Goal: Task Accomplishment & Management: Complete application form

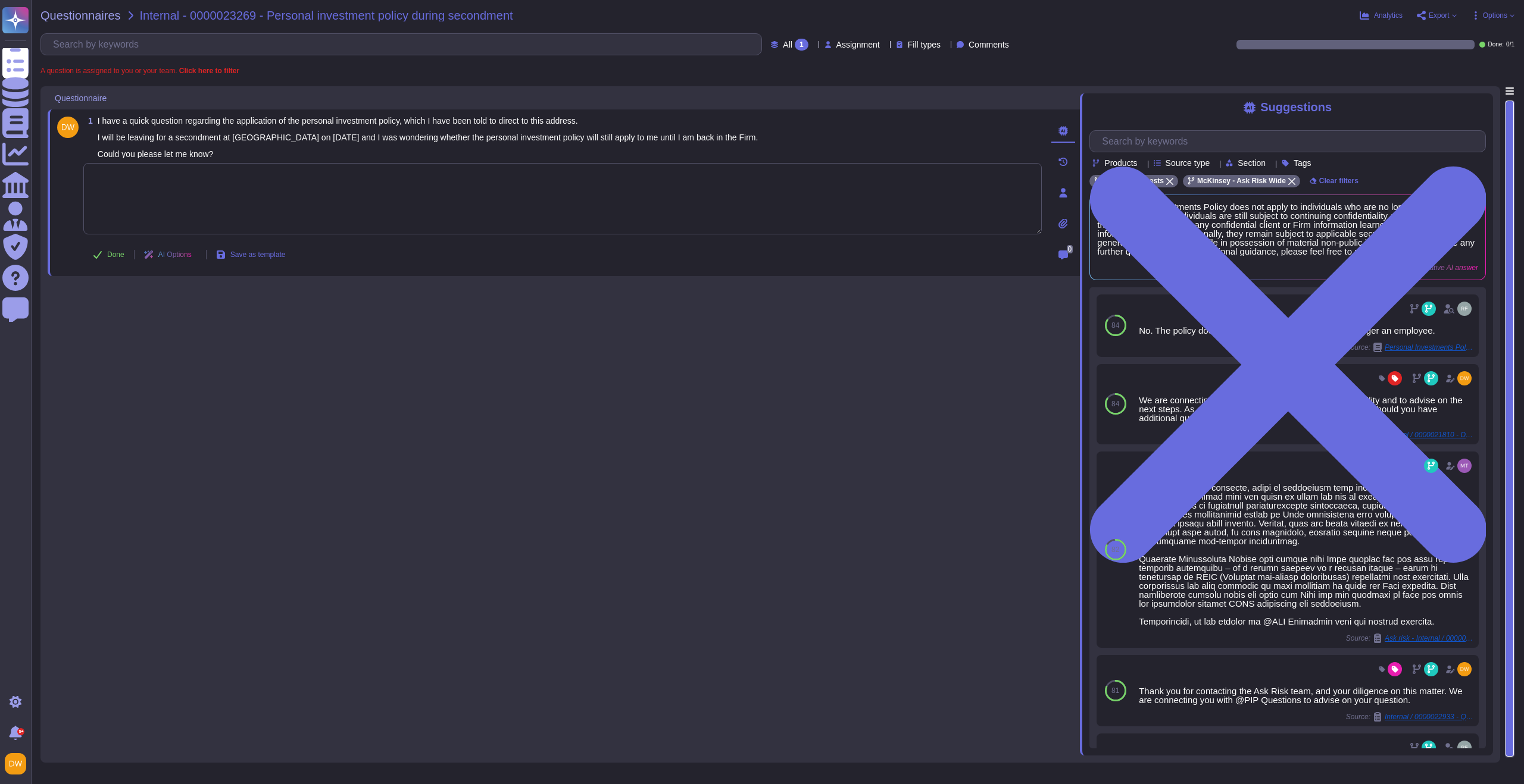
scroll to position [1212, 0]
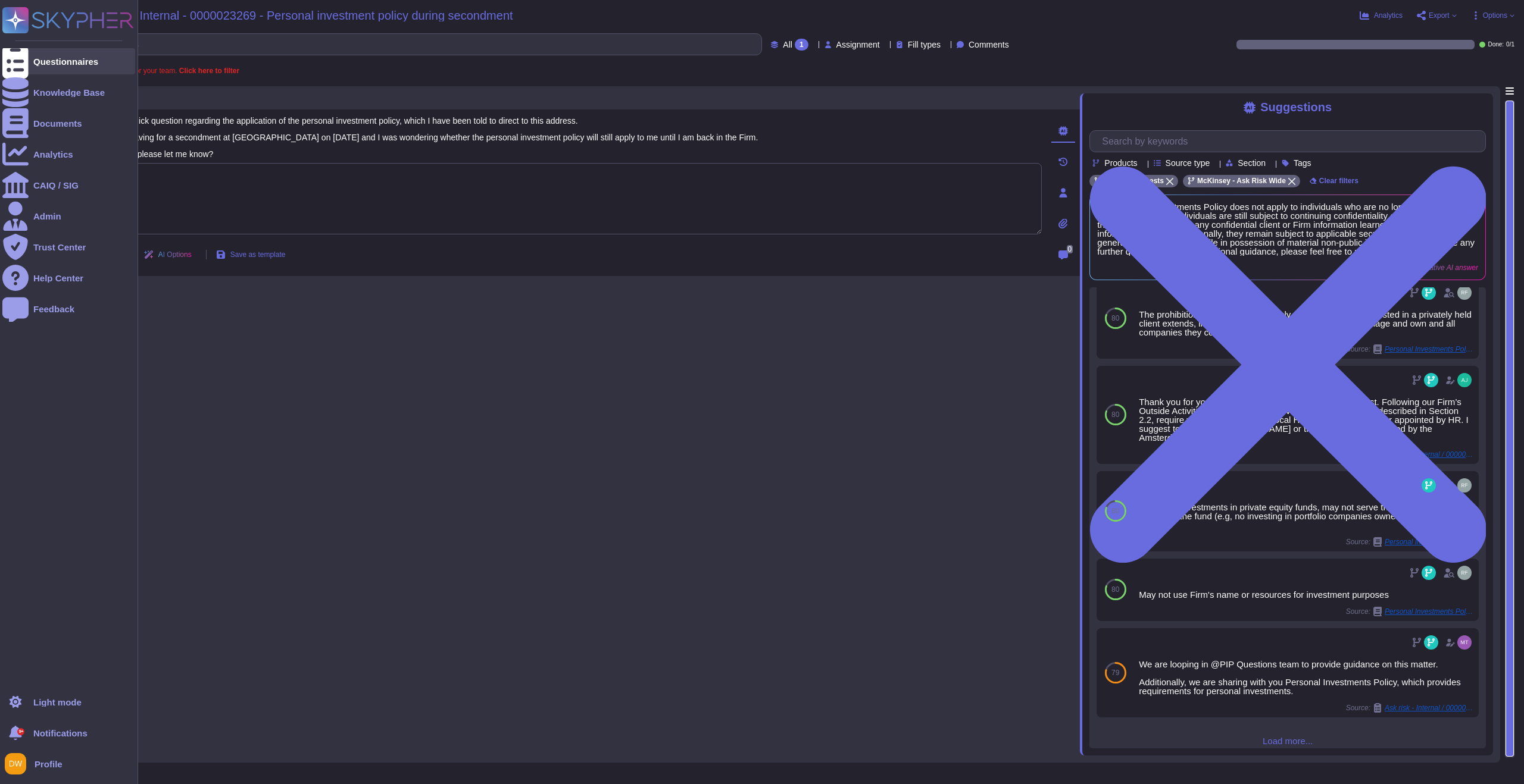
click at [19, 66] on icon at bounding box center [15, 61] width 26 height 35
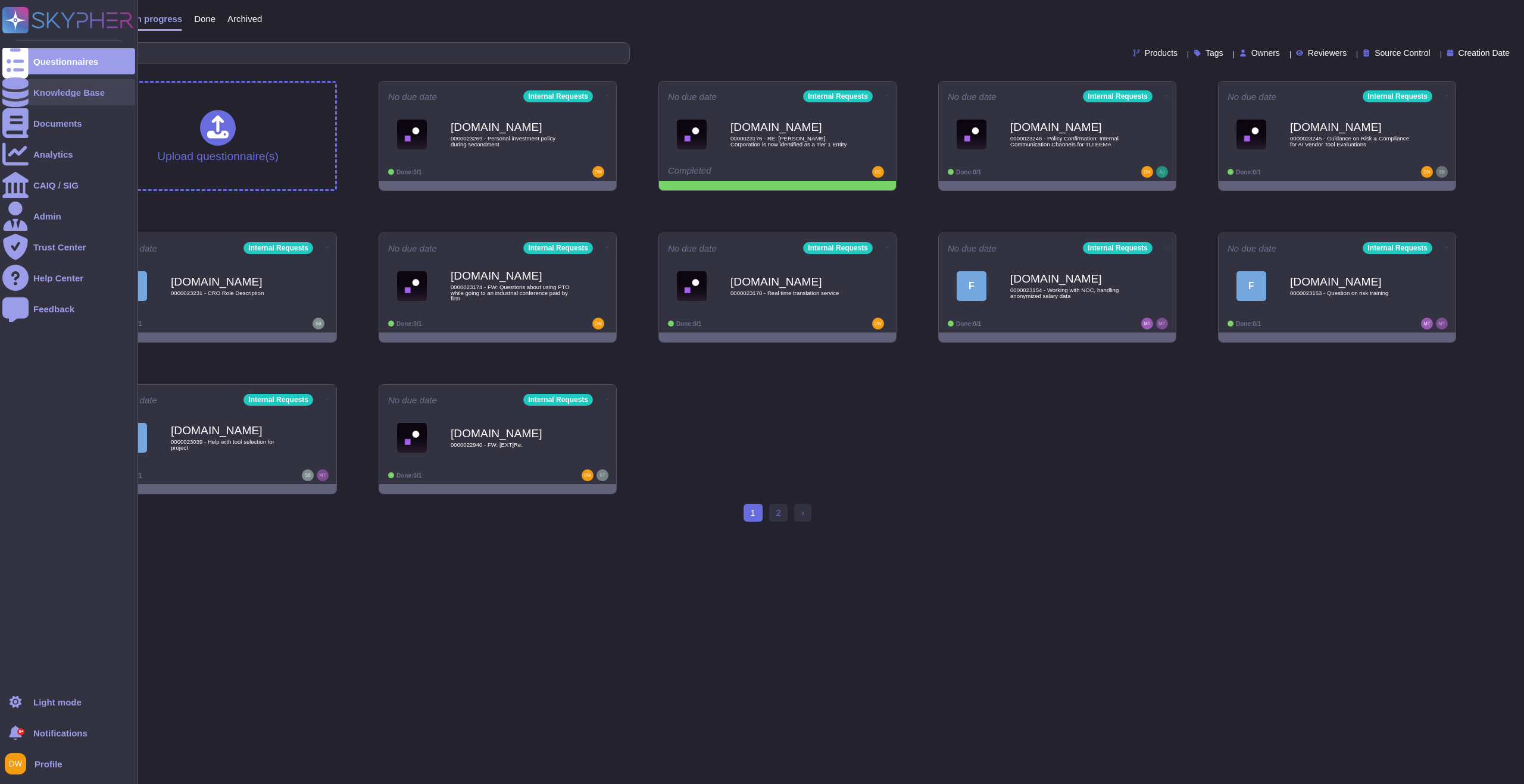
click at [76, 92] on div "Knowledge Base" at bounding box center [69, 92] width 71 height 9
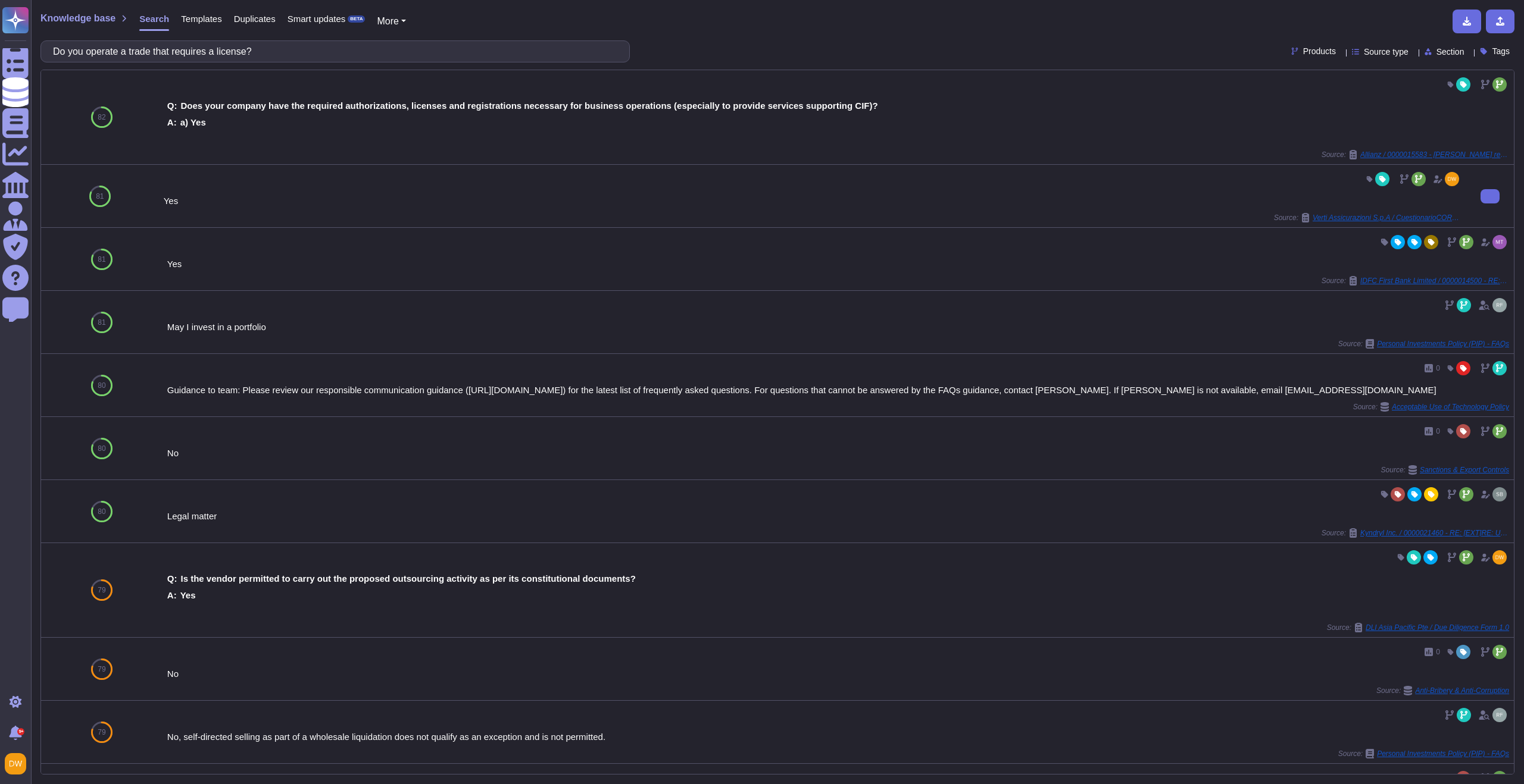
click at [204, 207] on div "Yes Source: Verti Assicurazioni S.p.A / CuestionarioCORE ENG Skypher" at bounding box center [812, 196] width 1298 height 53
click at [309, 45] on input "Do you operate a trade that requires a license?" at bounding box center [332, 51] width 570 height 21
paste input "How many reportable occupational accidents did your company record in the last …"
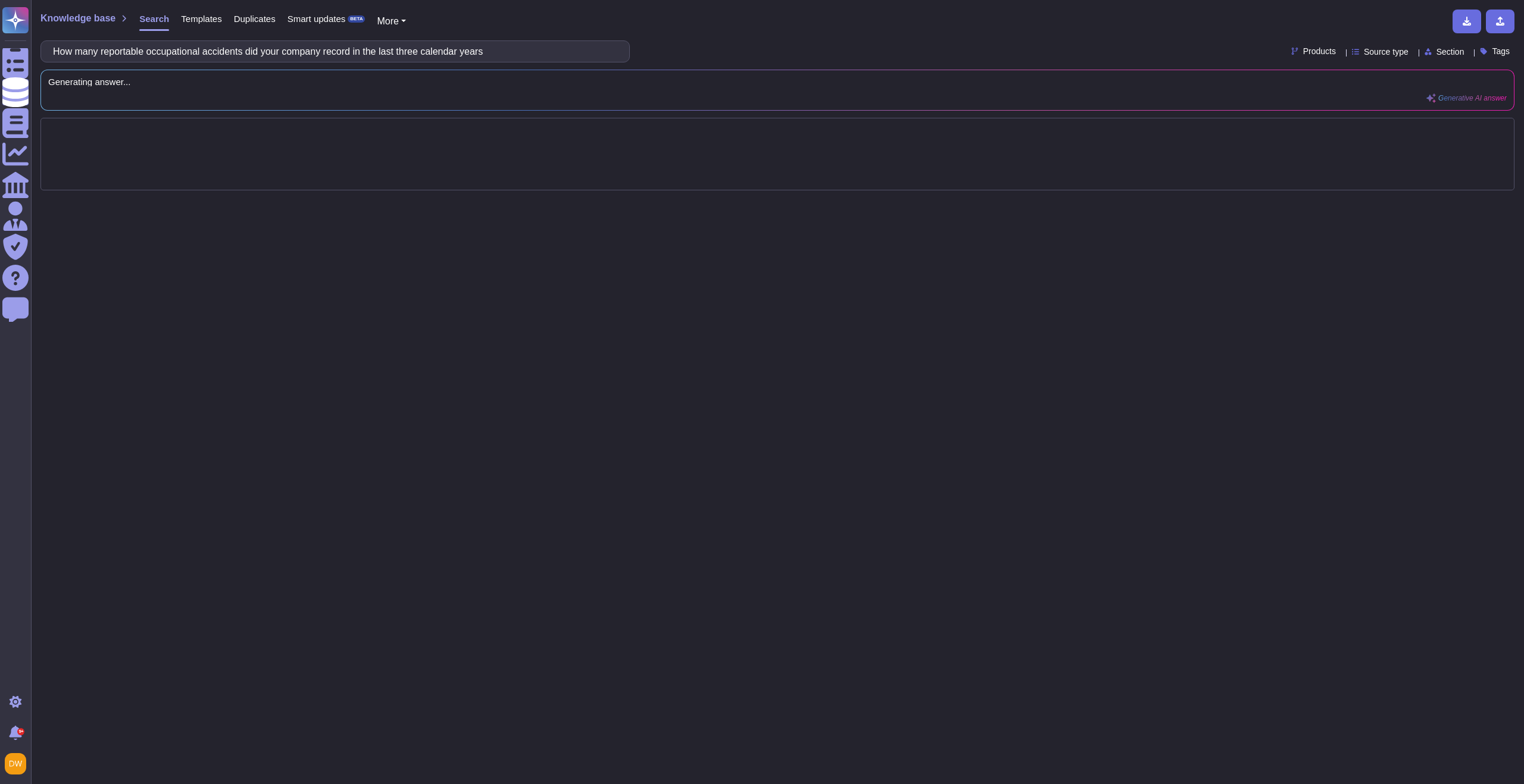
type input "How many reportable occupational accidents did your company record in the last …"
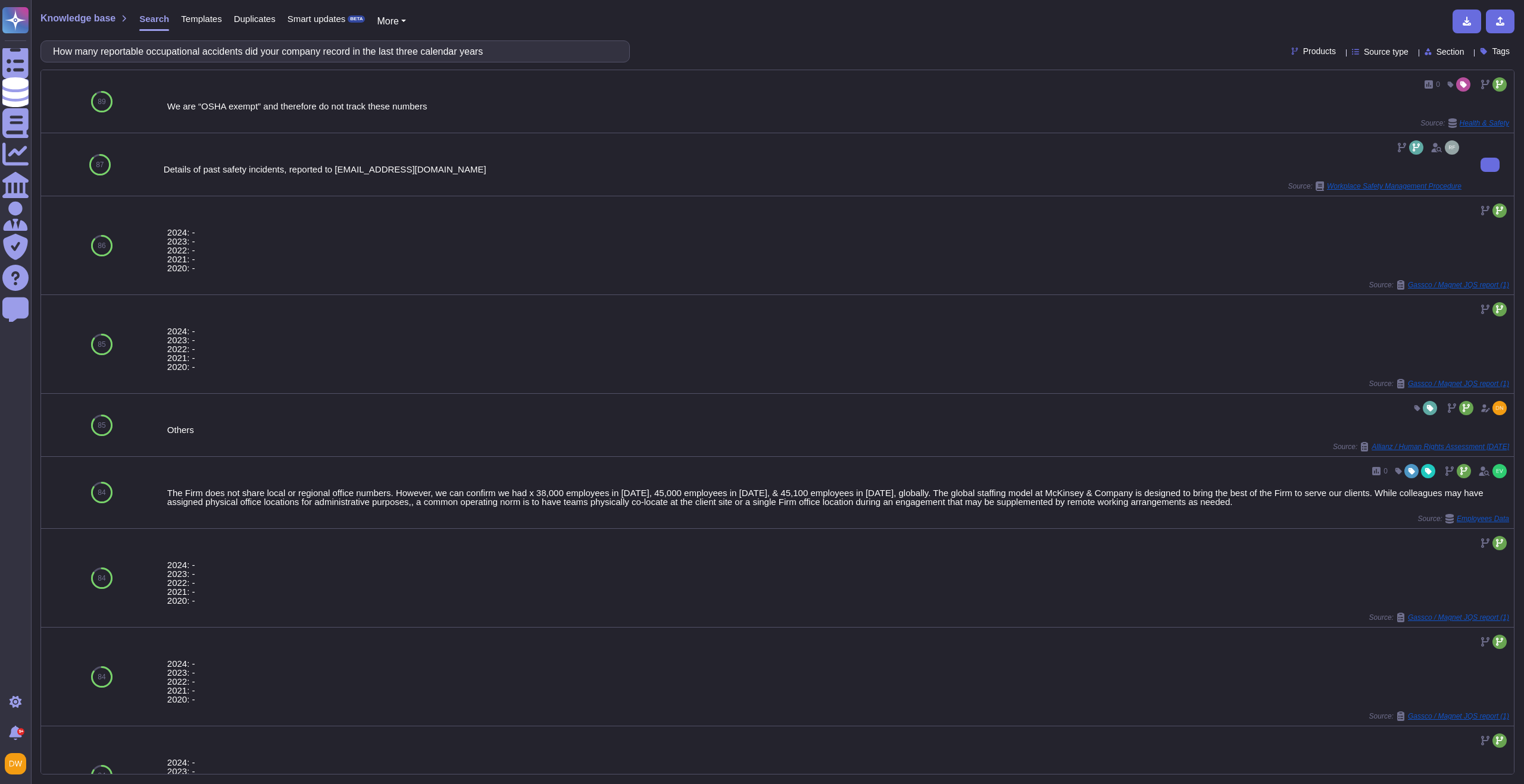
click at [317, 167] on div "Details of past safety incidents, reported to [EMAIL_ADDRESS][DOMAIN_NAME]" at bounding box center [812, 169] width 1298 height 9
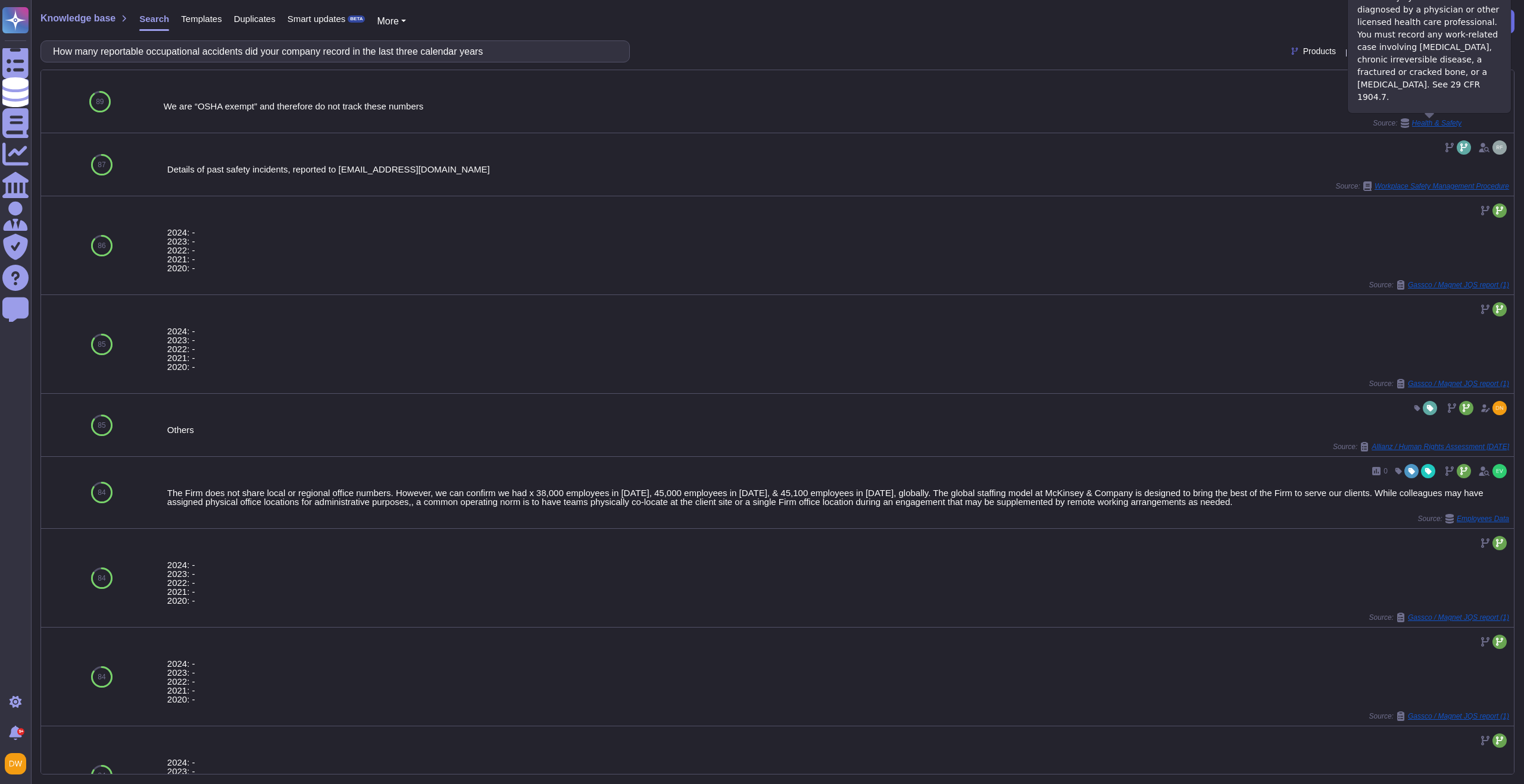
click at [1441, 126] on span "Health & Safety" at bounding box center [1437, 123] width 50 height 7
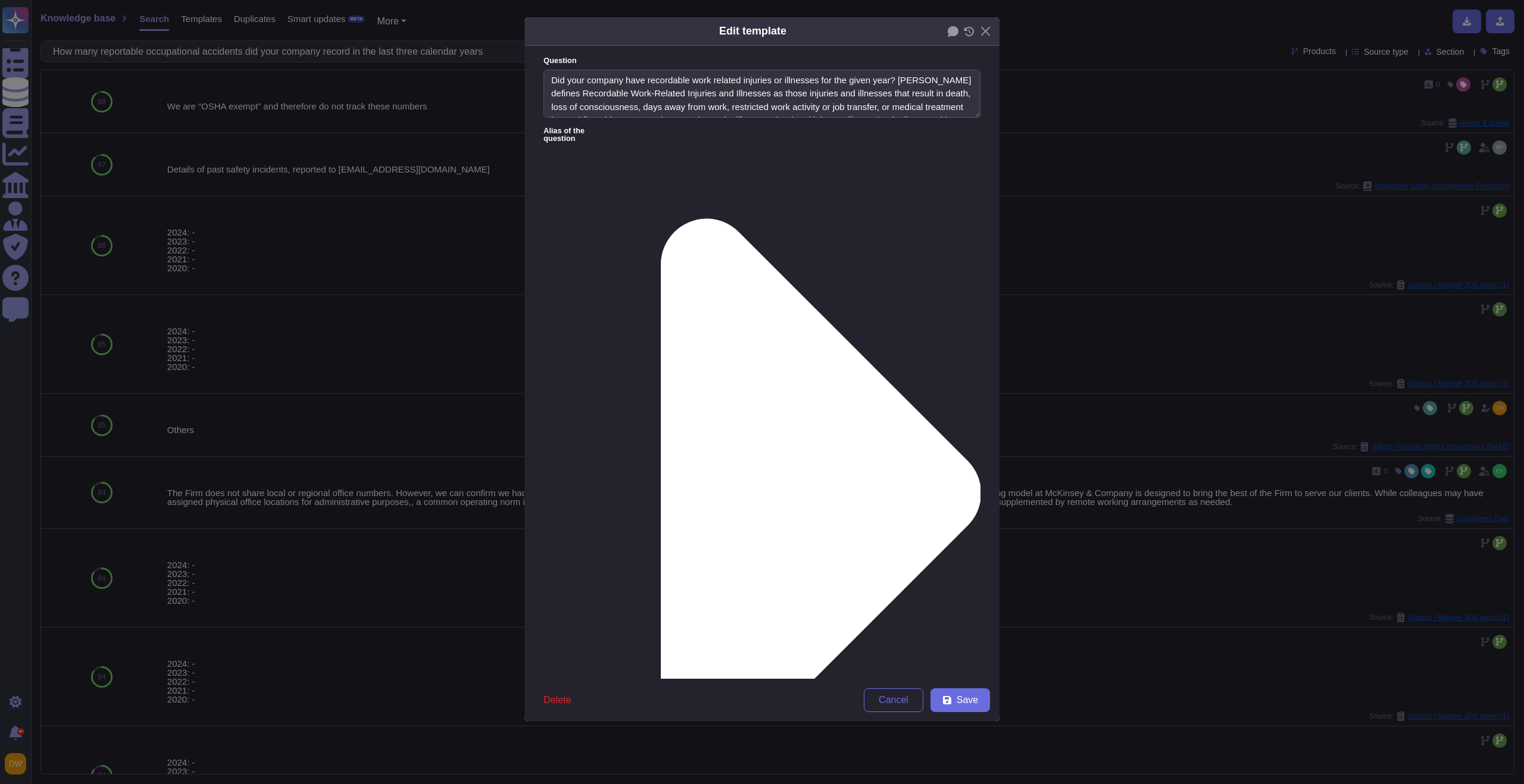
type textarea "Did your company have recordable work related injuries or illnesses for the giv…"
type textarea "We are “OSHA exempt” and therefore do not track these numbers"
click at [988, 30] on button "Close" at bounding box center [986, 32] width 19 height 19
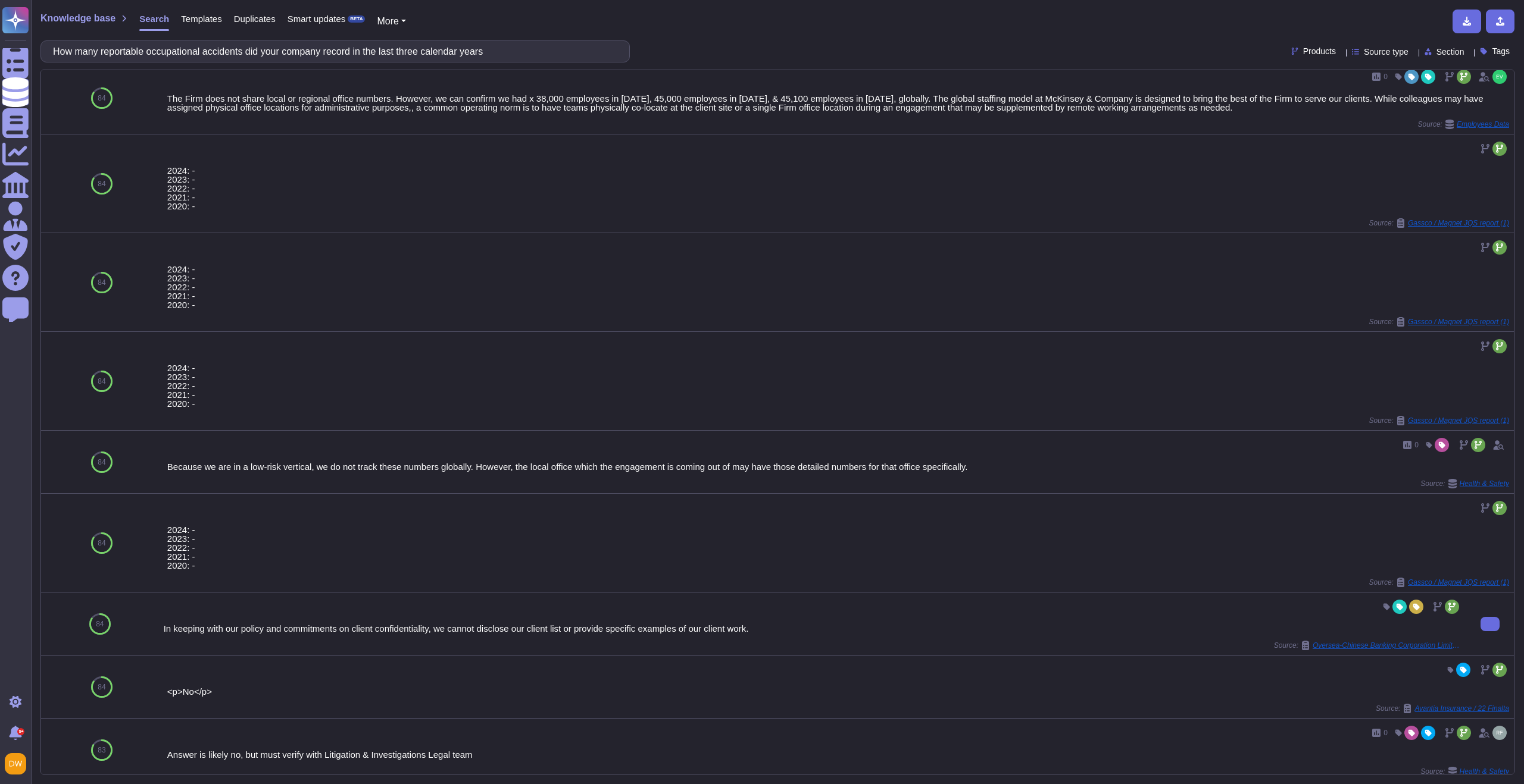
scroll to position [0, 0]
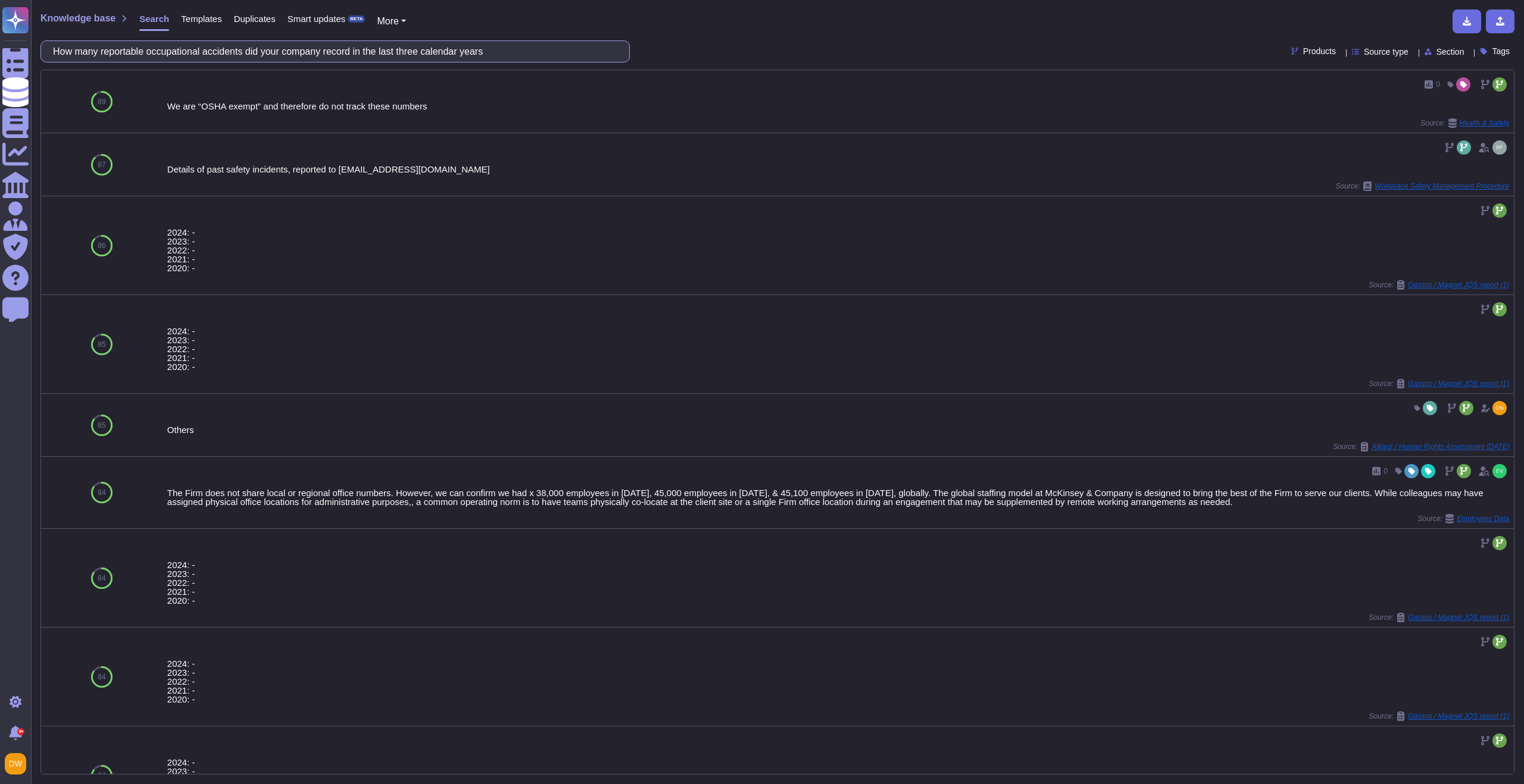
click at [317, 54] on input "How many reportable occupational accidents did your company record in the last …" at bounding box center [332, 51] width 570 height 21
paste input "ave you had any legal proceedings in relation to occupational safety, health an…"
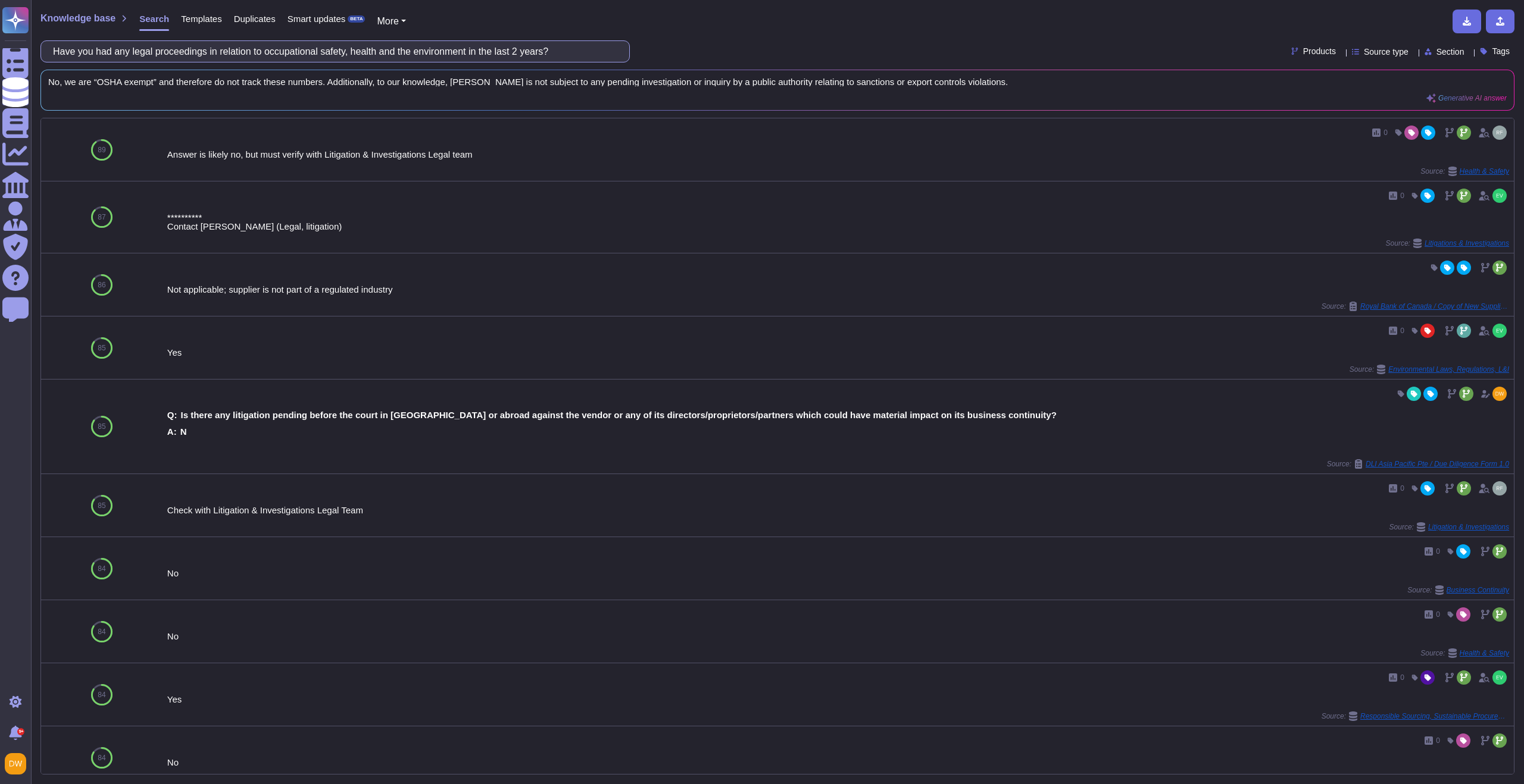
click at [307, 53] on input "Have you had any legal proceedings in relation to occupational safety, health a…" at bounding box center [332, 51] width 570 height 21
paste input "Do you employ staff on our premises in accordance with the German Personnel Lea…"
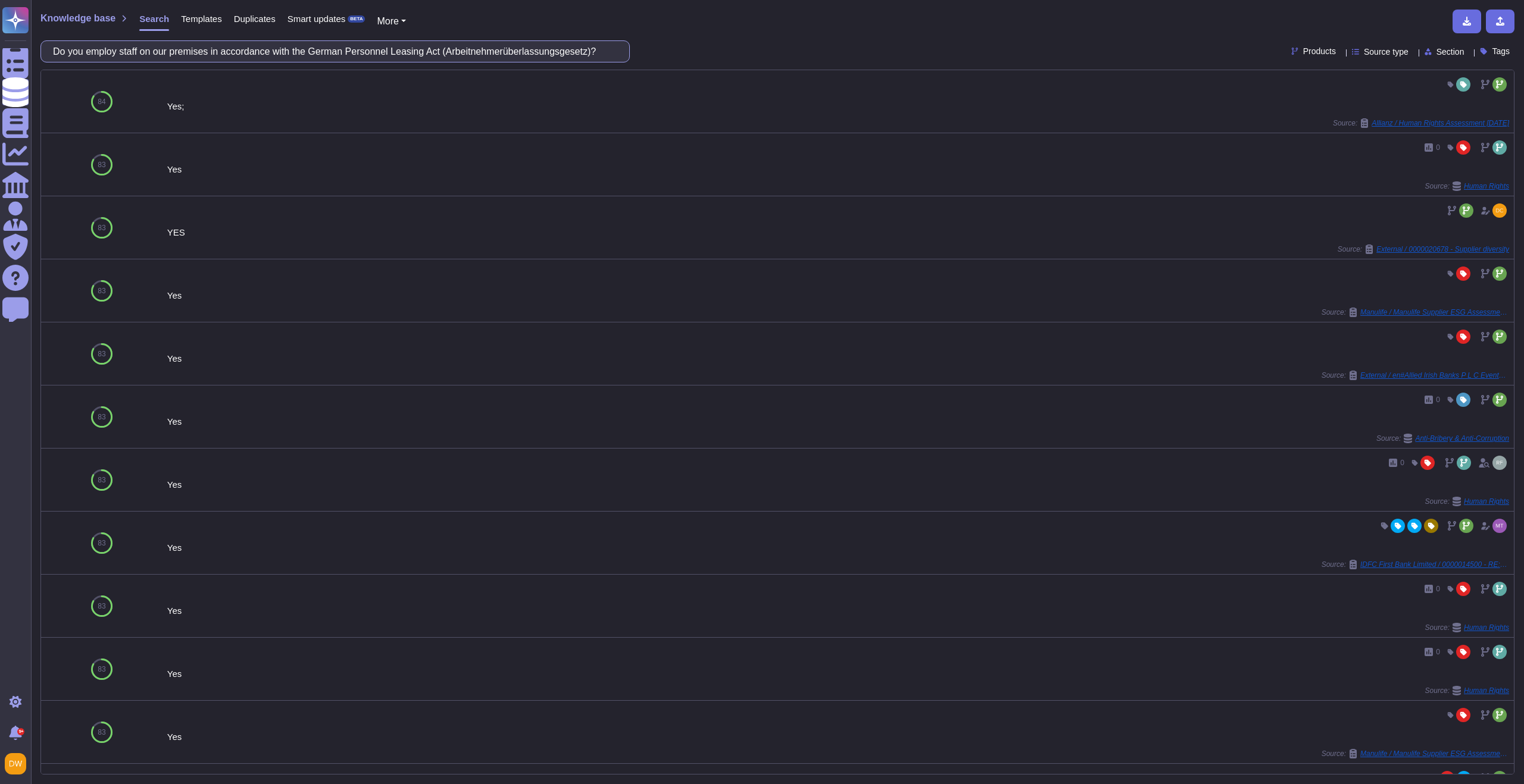
click at [356, 53] on input "Do you employ staff on our premises in accordance with the German Personnel Lea…" at bounding box center [332, 51] width 570 height 21
paste input "es your company have a management system for occupational health and safety"
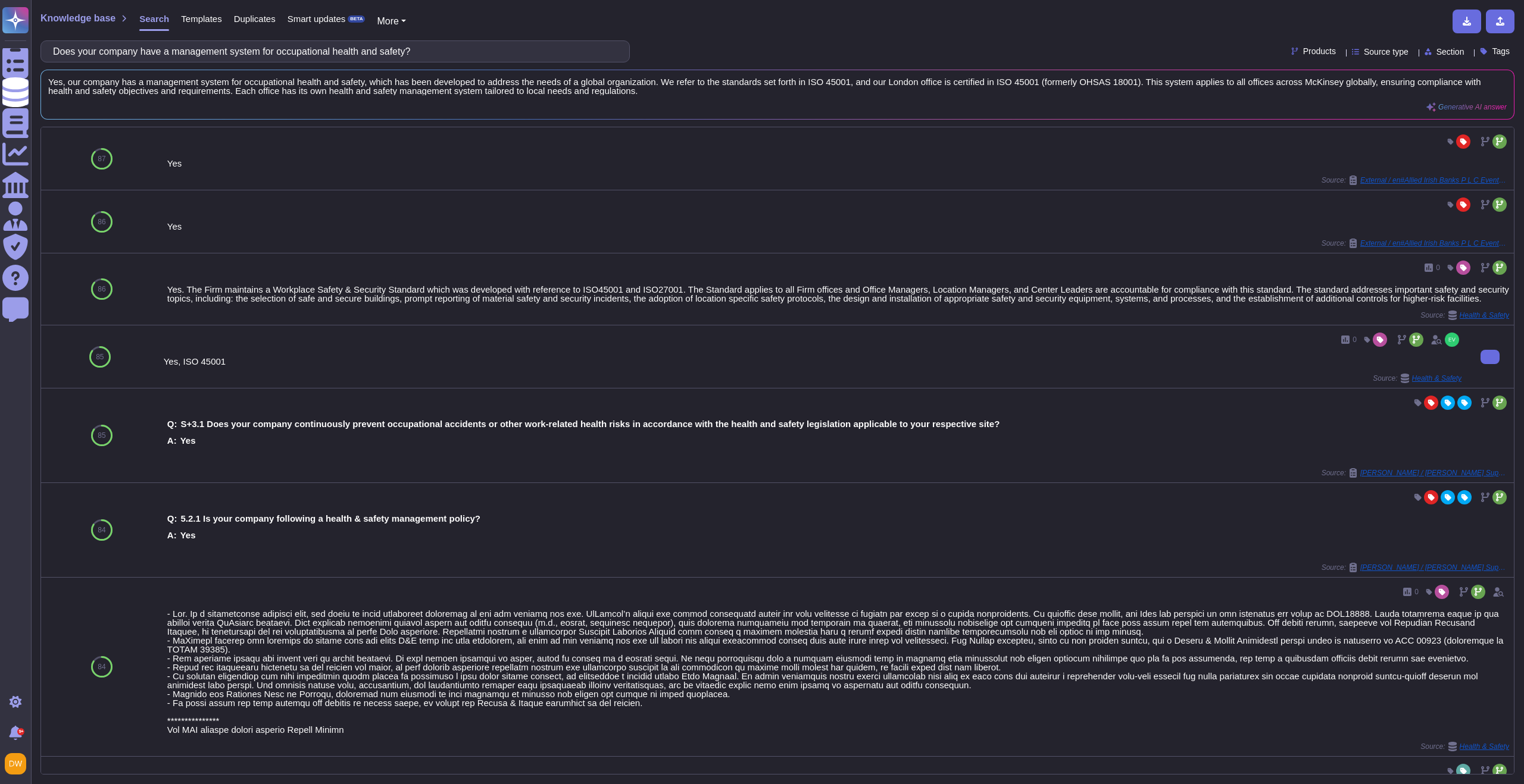
click at [310, 366] on div "Yes, ISO 45001" at bounding box center [812, 362] width 1298 height 9
drag, startPoint x: 226, startPoint y: 372, endPoint x: 162, endPoint y: 370, distance: 64.0
click at [162, 370] on div "0 Yes, ISO 45001 Source: Health & Safety" at bounding box center [813, 357] width 1307 height 63
copy div "Yes, ISO 45001"
click at [214, 381] on div "0 Yes, ISO 45001 Source: Health & Safety" at bounding box center [812, 357] width 1298 height 53
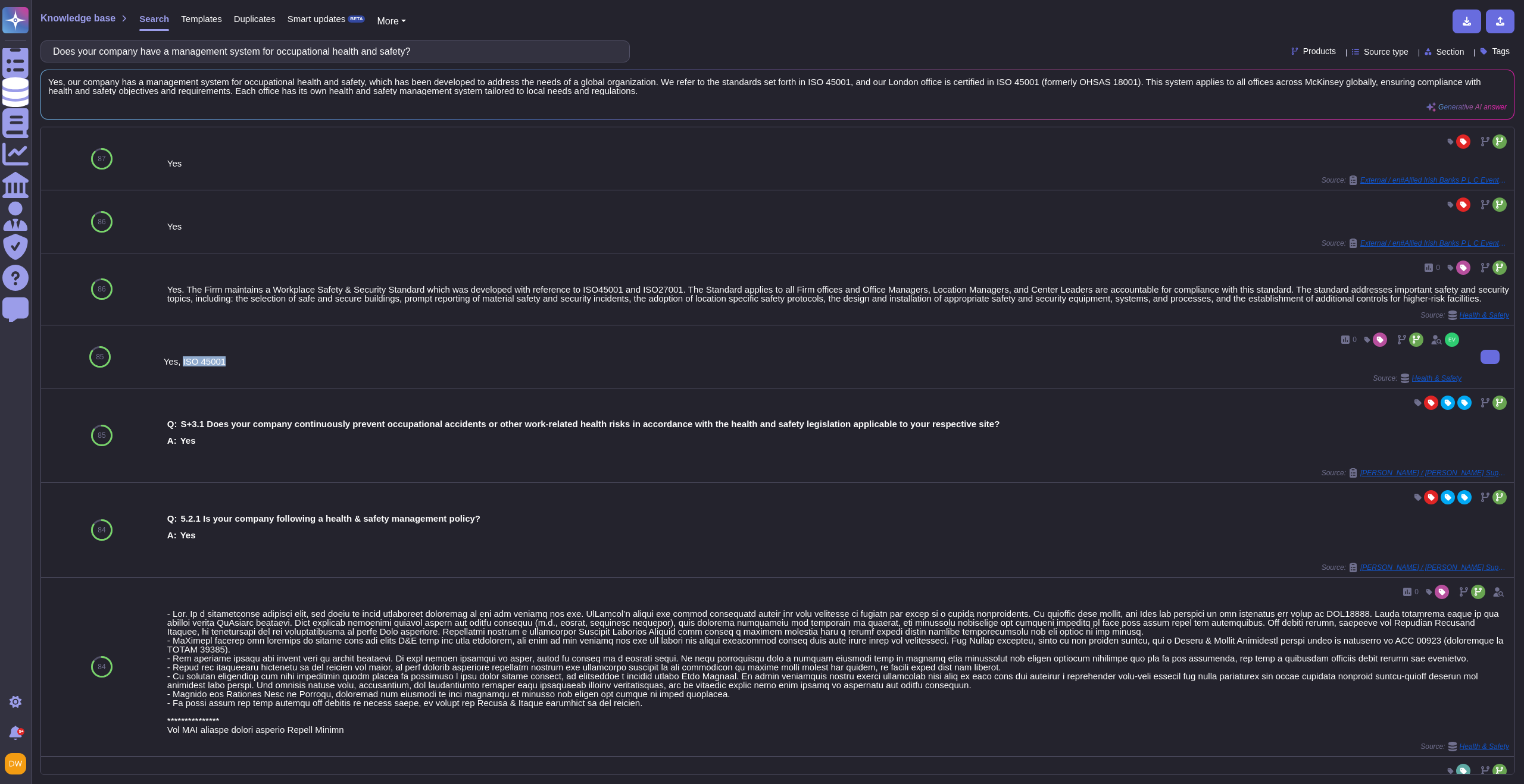
drag, startPoint x: 230, startPoint y: 376, endPoint x: 183, endPoint y: 375, distance: 47.0
click at [183, 375] on div "0 Yes, ISO 45001 Source: Health & Safety" at bounding box center [812, 357] width 1298 height 53
copy div "ISO 45001"
click at [377, 51] on input "Does your company have a management system for occupational health and safety?" at bounding box center [332, 51] width 570 height 21
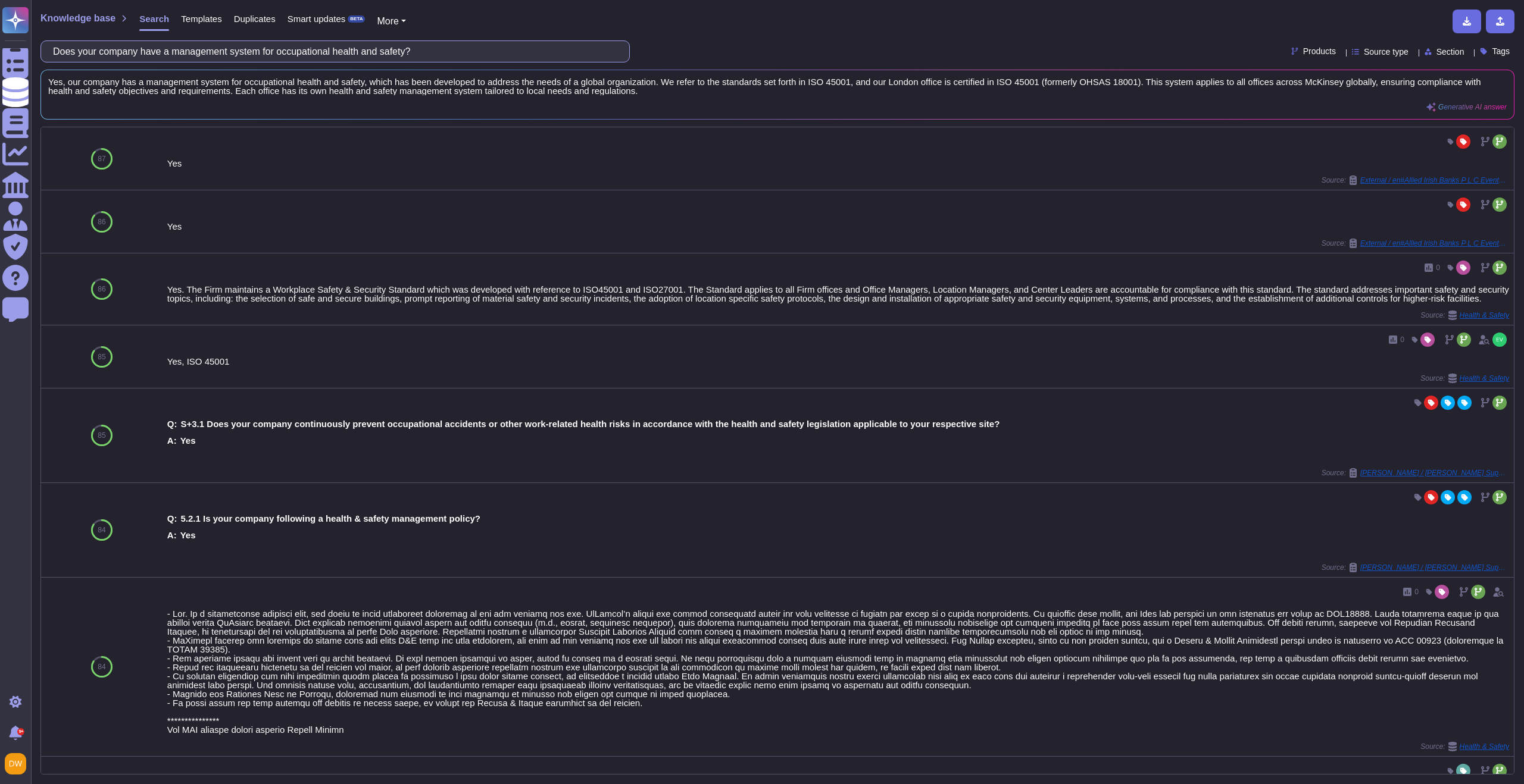
click at [377, 51] on input "Does your company have a management system for occupational health and safety?" at bounding box center [332, 51] width 570 height 21
paste input "Are employees of your company trained as safety officers"
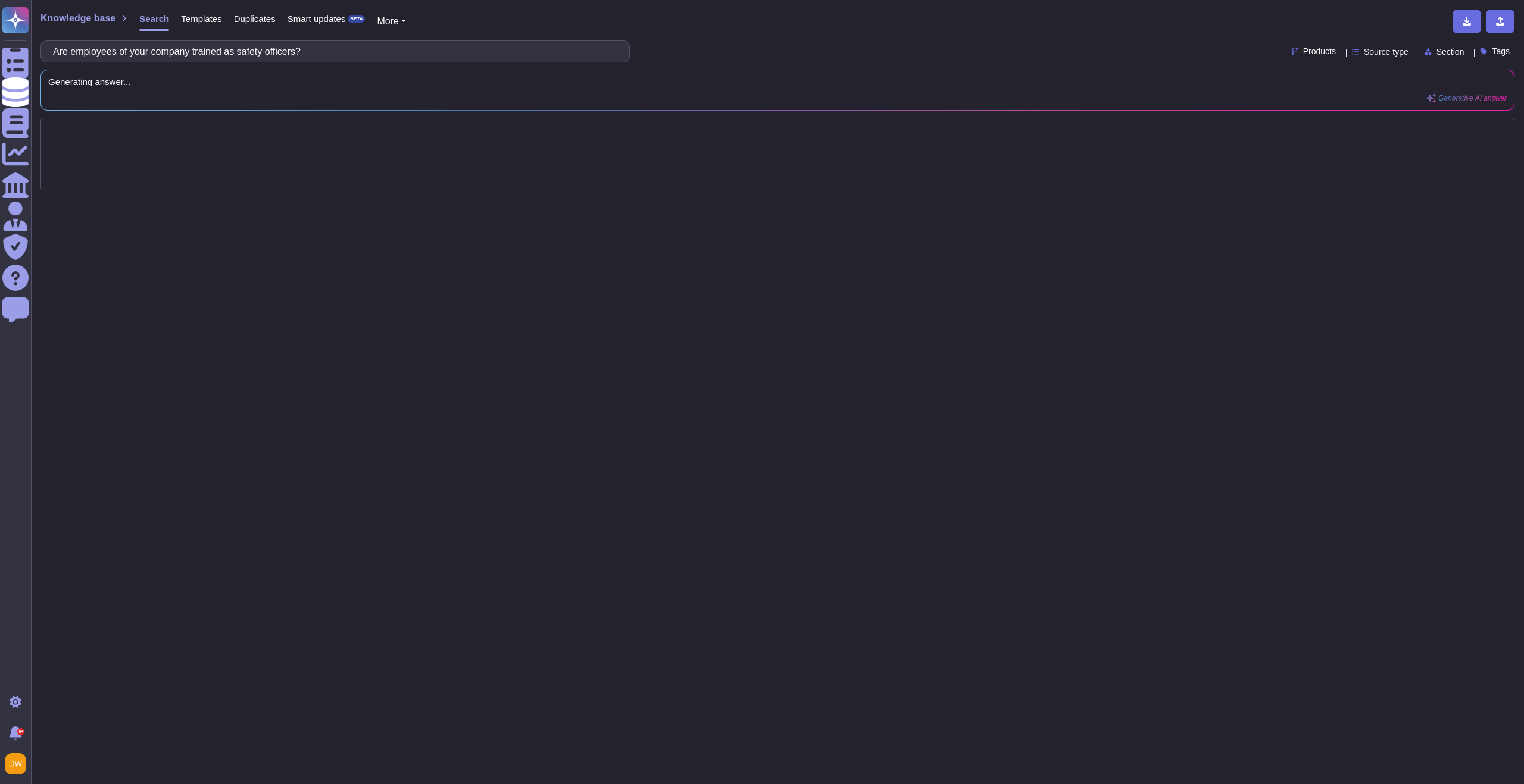
type input "Are employees of your company trained as safety officers?"
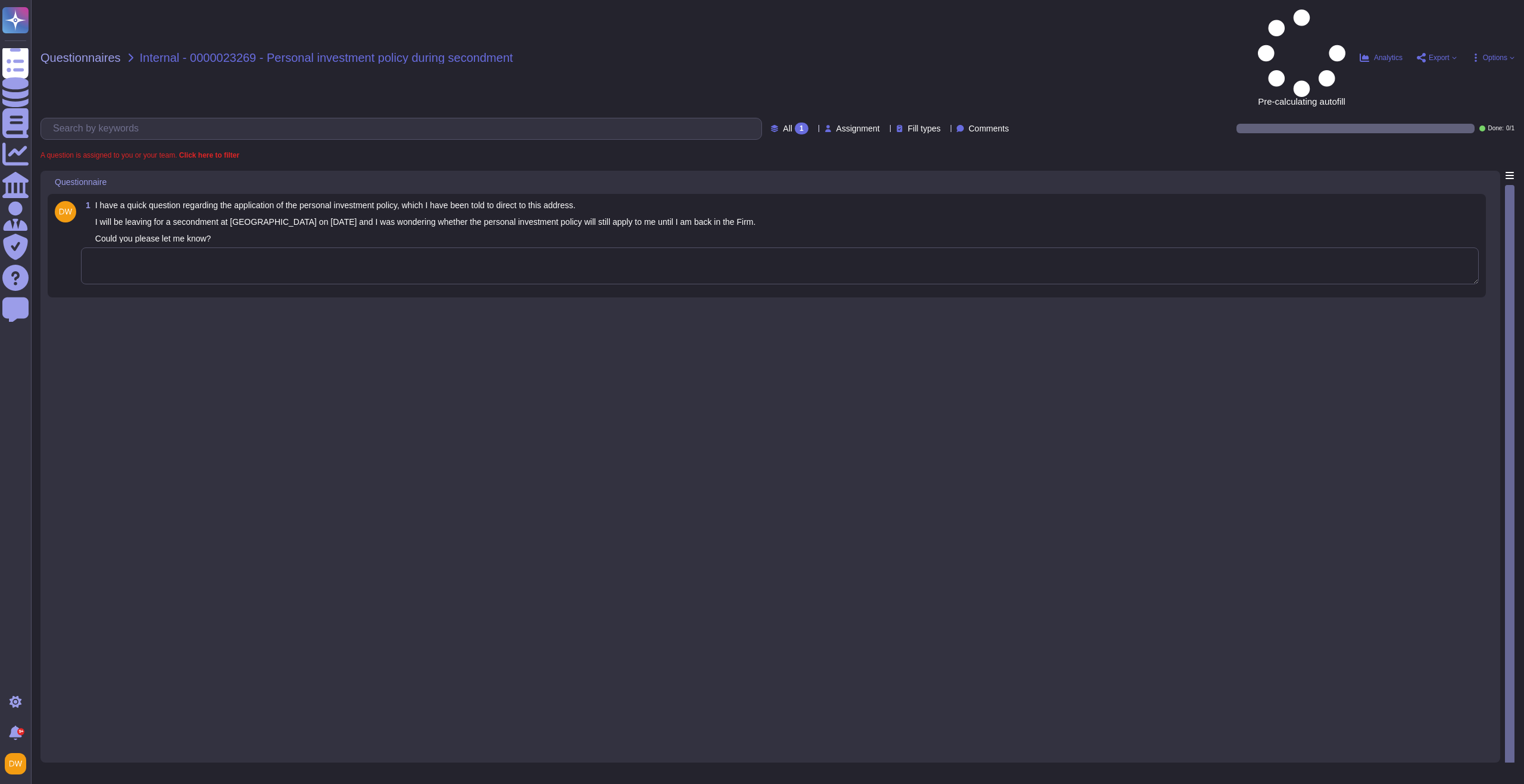
click at [548, 248] on textarea at bounding box center [780, 266] width 1398 height 37
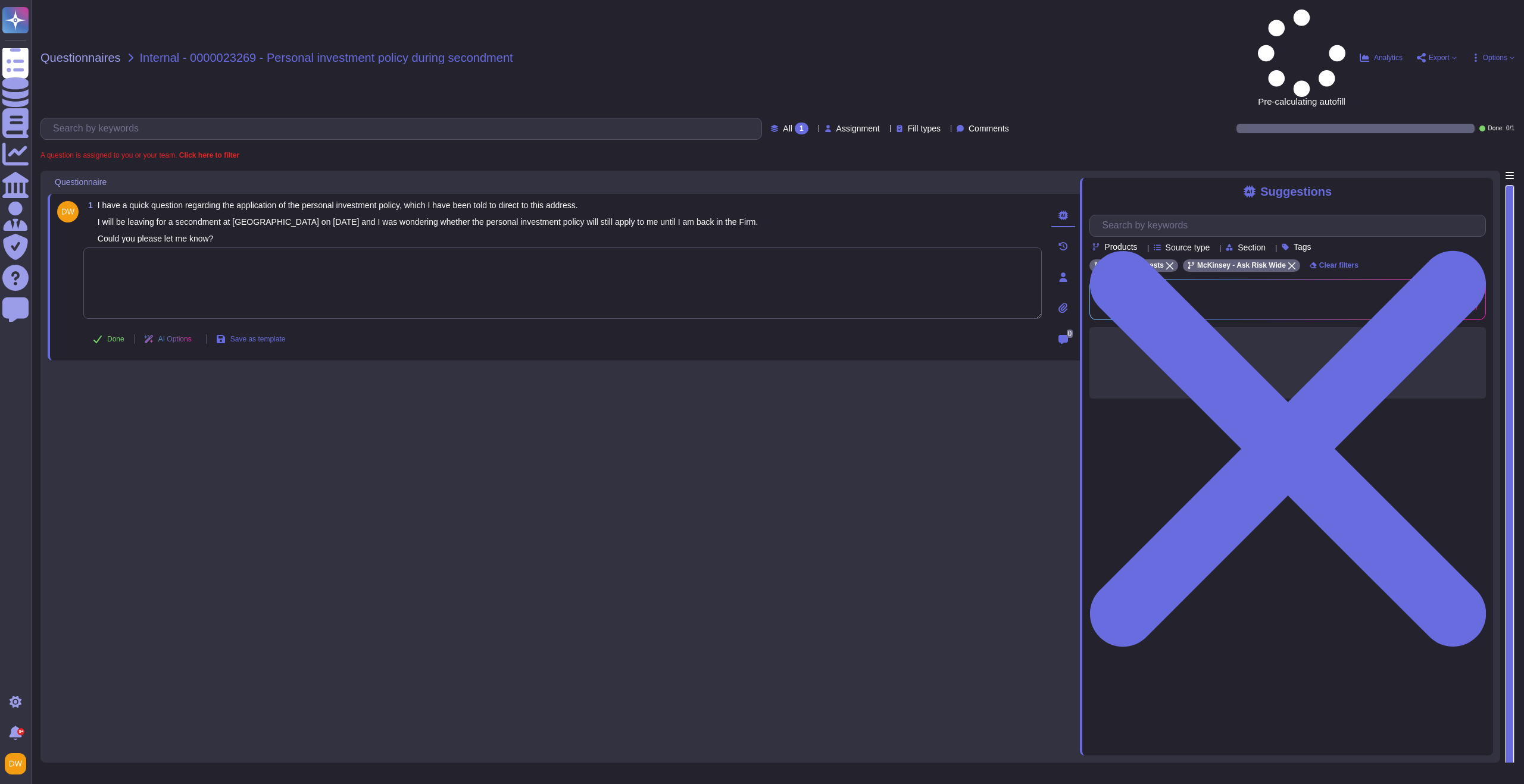
paste textarea "Yes, the policy applies to all Firm members, even while they are on leave from …"
type textarea "Yes, the policy applies to all Firm members, even while they are on leave from …"
click at [112, 327] on button "Done" at bounding box center [109, 339] width 51 height 24
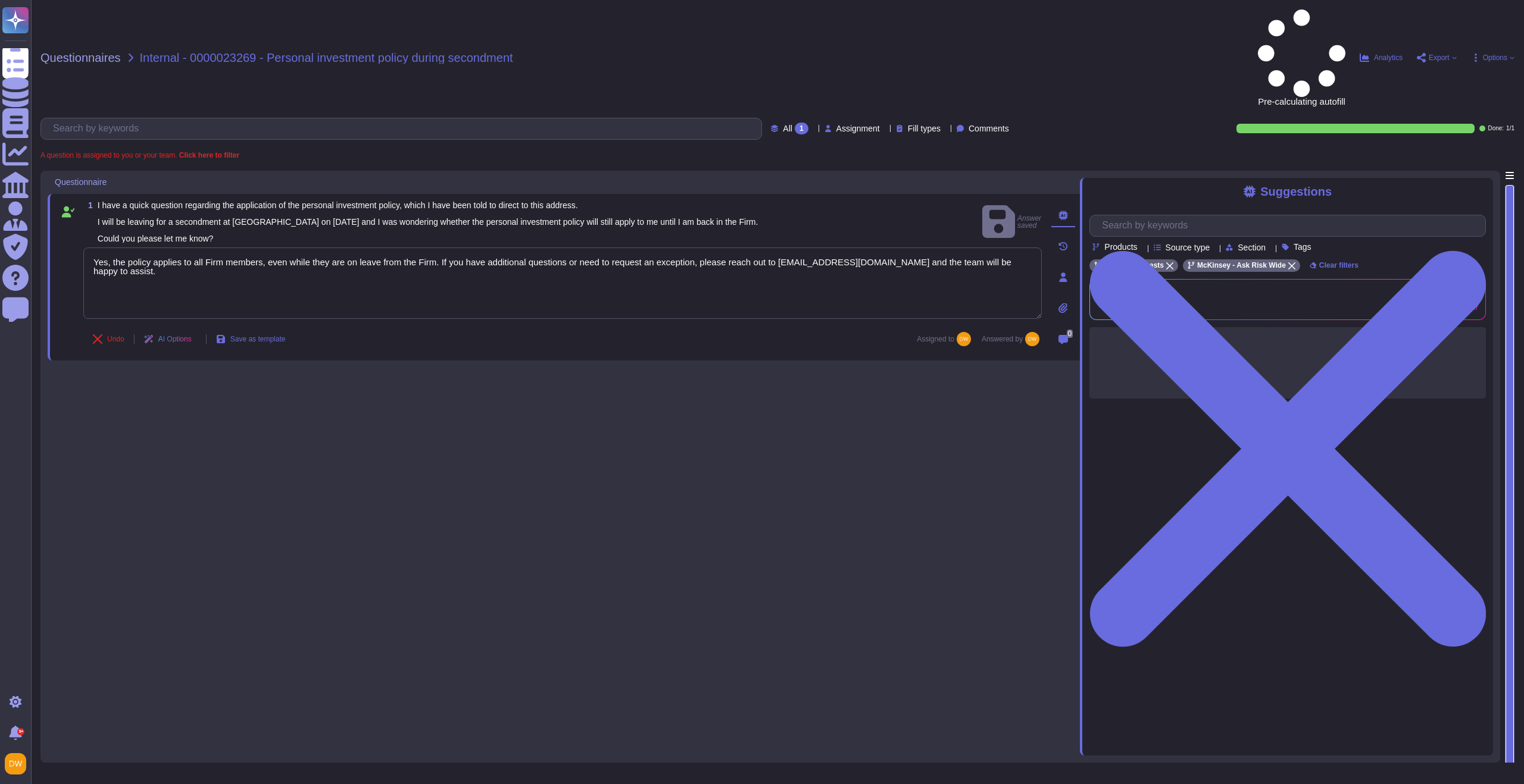
click at [183, 52] on span "Internal - 0000023269 - Personal investment policy during secondment" at bounding box center [326, 58] width 373 height 12
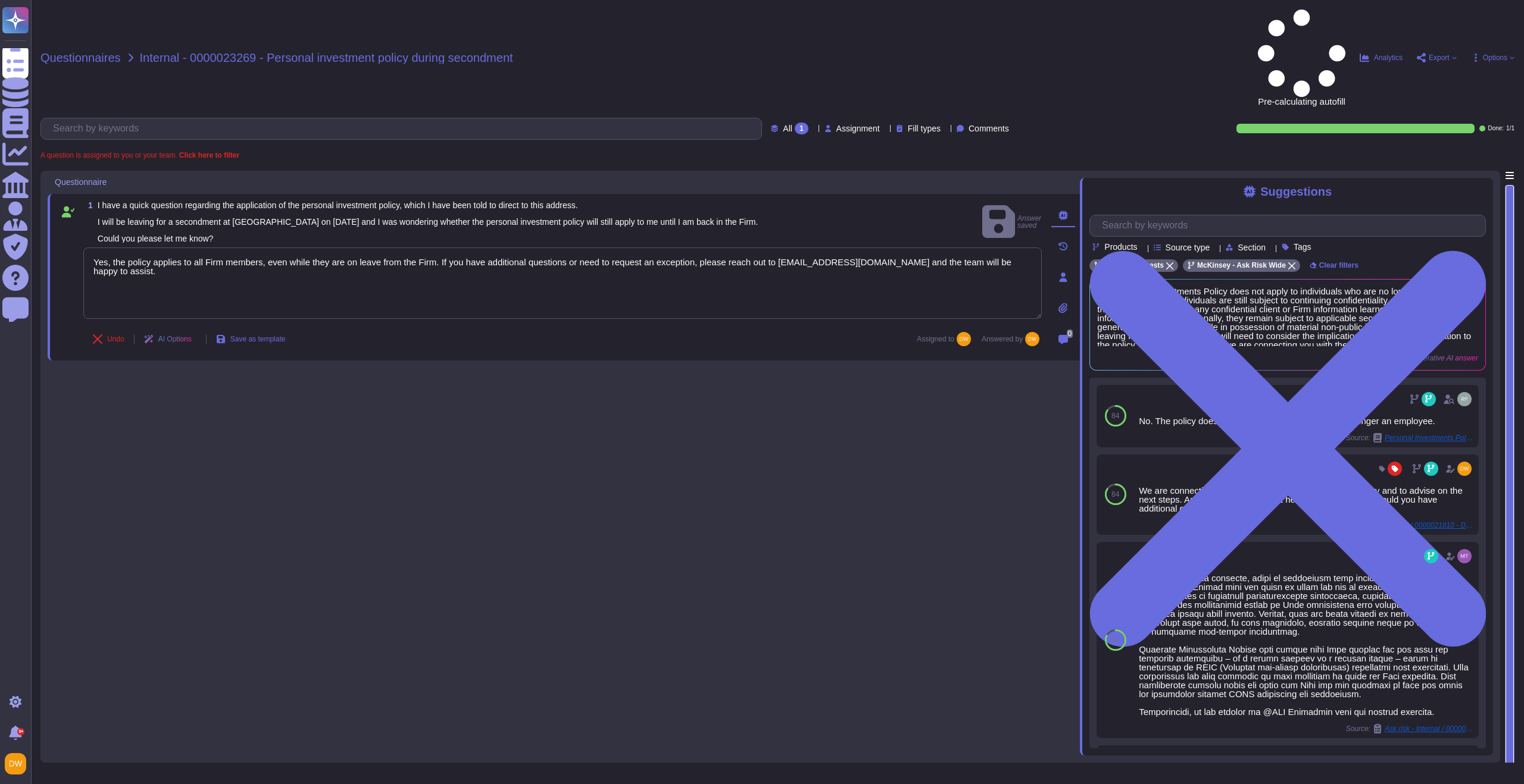
click at [90, 52] on span "Questionnaires" at bounding box center [81, 58] width 81 height 12
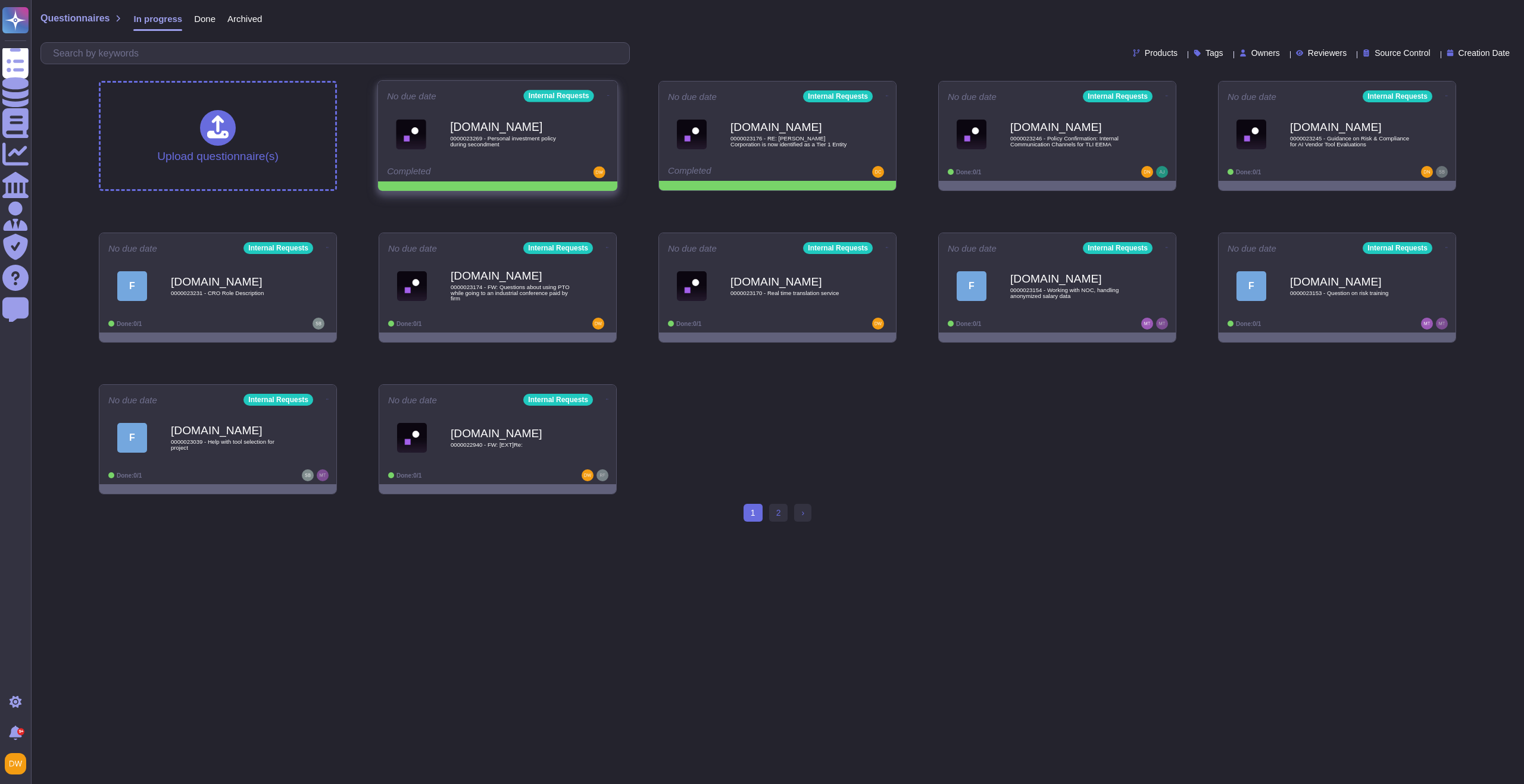
click at [607, 96] on icon at bounding box center [608, 95] width 2 height 3
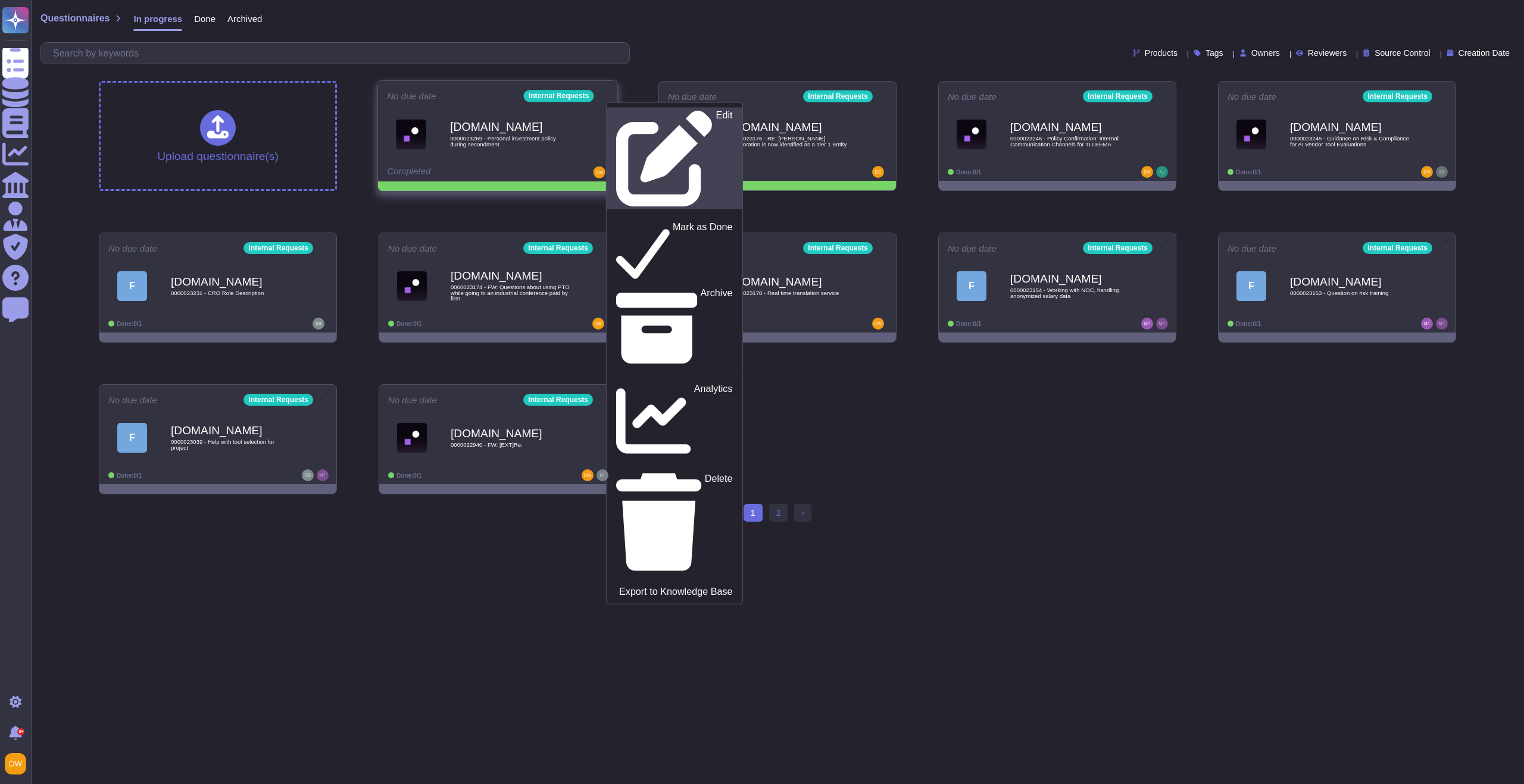
click at [716, 111] on p "Edit" at bounding box center [724, 159] width 17 height 97
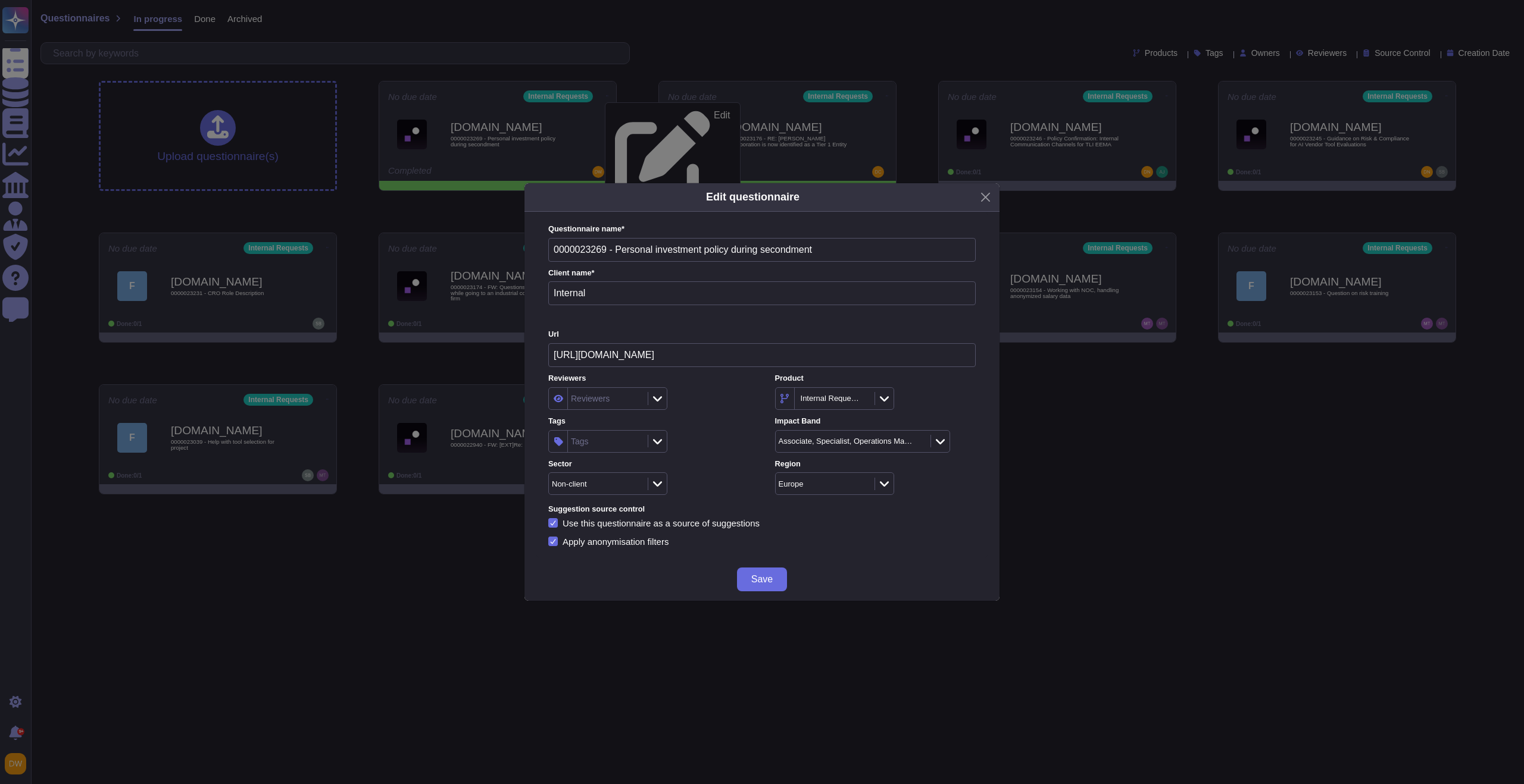
click at [660, 440] on icon at bounding box center [657, 441] width 9 height 12
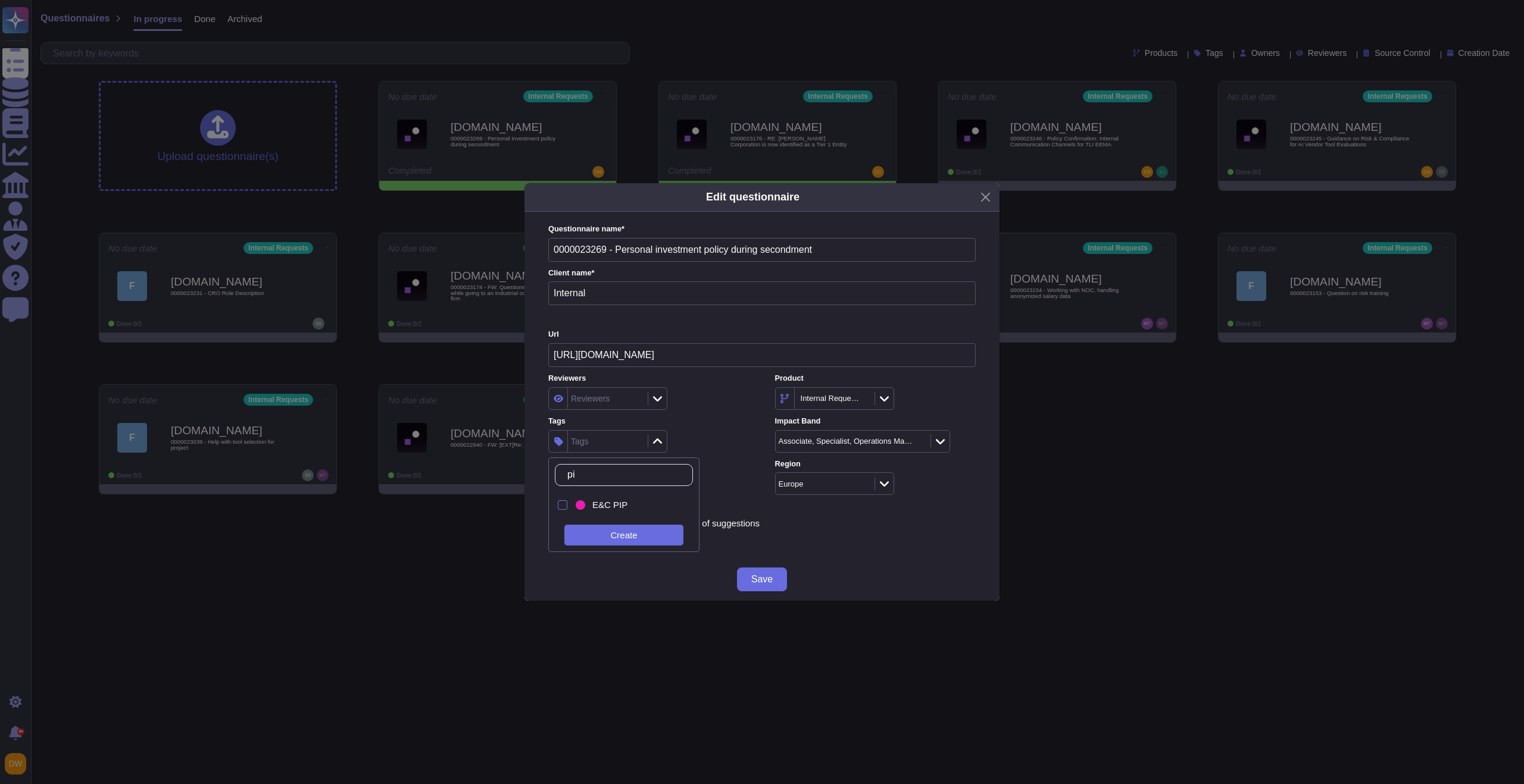
type input "pip"
click at [642, 507] on div "E&C PIP" at bounding box center [634, 505] width 84 height 11
click at [720, 427] on div "Tags E&C PIP" at bounding box center [649, 435] width 201 height 37
click at [607, 443] on div "E&C PIP" at bounding box center [602, 441] width 62 height 7
type input "ask r"
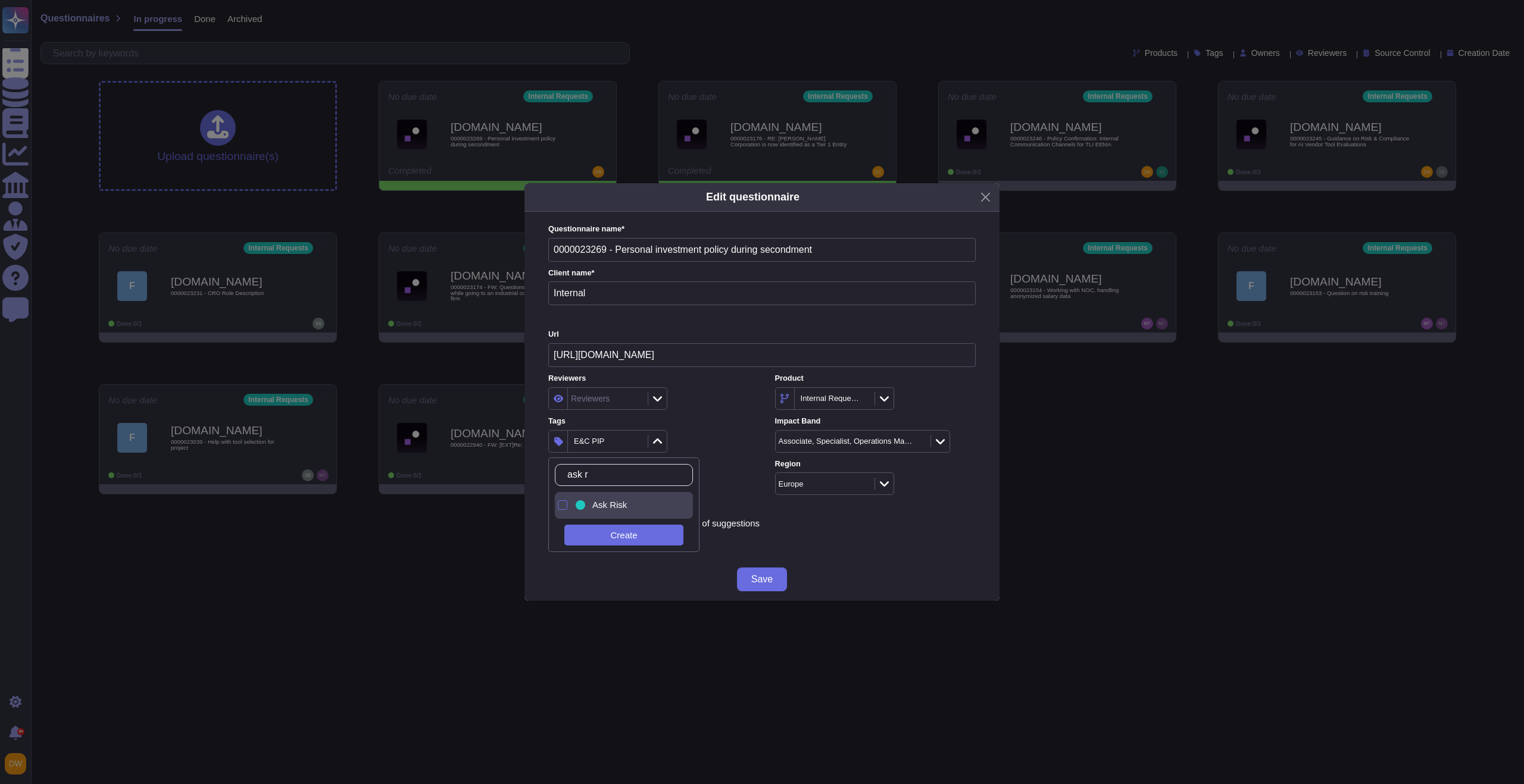
click at [608, 512] on div "Ask Risk" at bounding box center [626, 505] width 107 height 27
click at [727, 416] on div "Tags 2 items selected" at bounding box center [649, 435] width 201 height 37
click at [752, 583] on span "Save" at bounding box center [762, 579] width 22 height 9
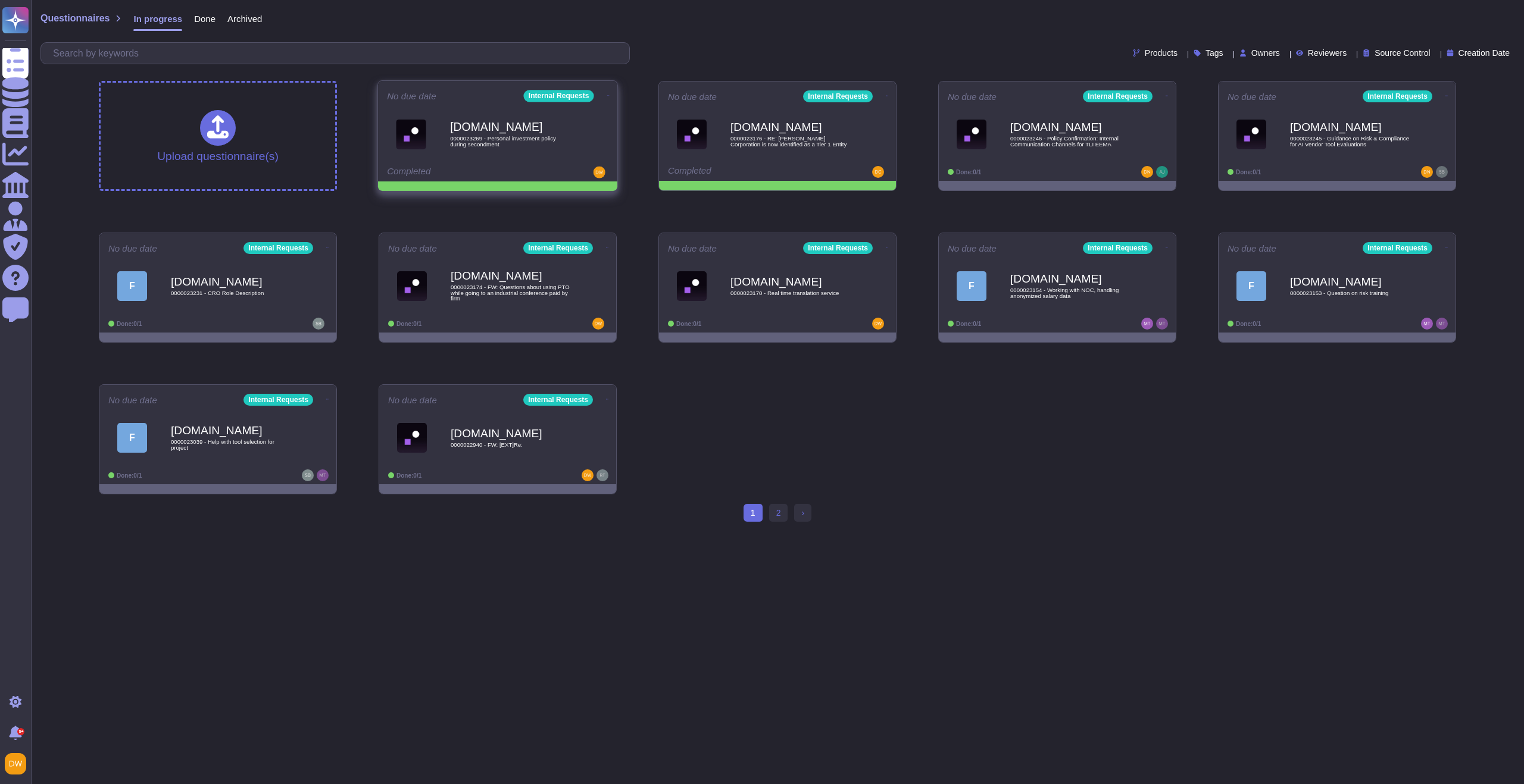
click at [607, 94] on icon at bounding box center [608, 95] width 2 height 3
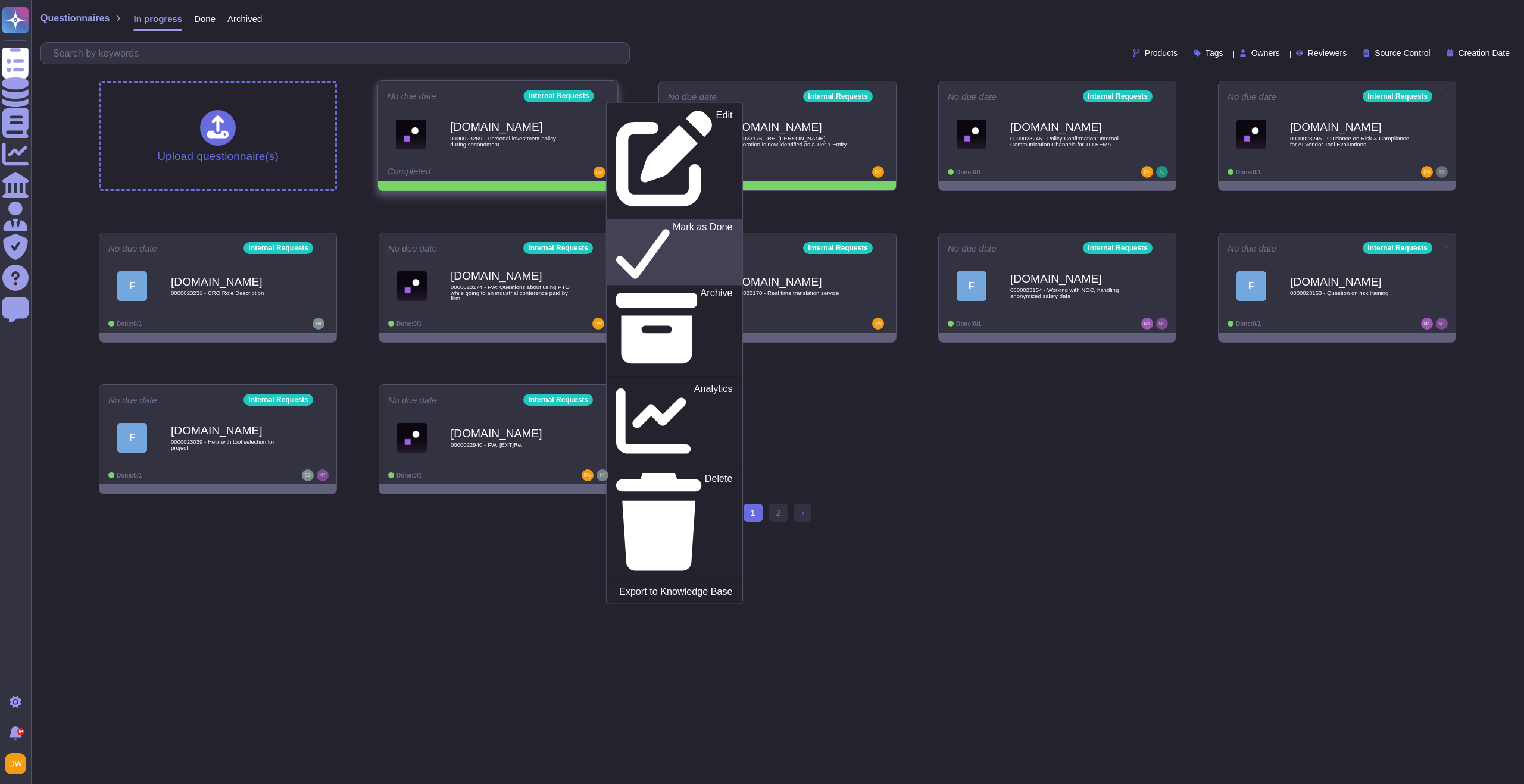
click at [673, 222] on p "Mark as Done" at bounding box center [703, 252] width 60 height 61
